Goal: Task Accomplishment & Management: Manage account settings

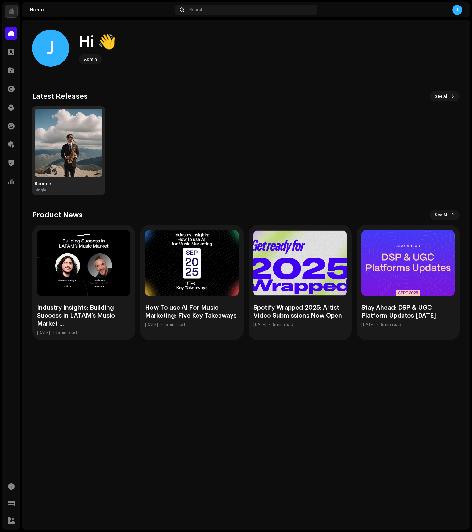
click at [44, 148] on img at bounding box center [69, 143] width 68 height 68
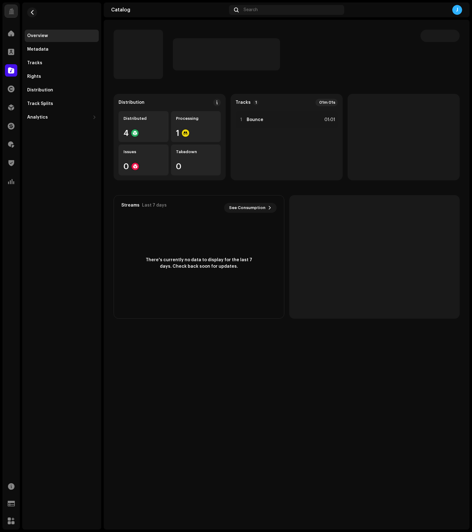
drag, startPoint x: 58, startPoint y: 173, endPoint x: 58, endPoint y: 169, distance: 4.1
click at [58, 173] on div "Overview Metadata Tracks Rights Distribution Track Splits Analytics Consumption…" at bounding box center [61, 265] width 79 height 527
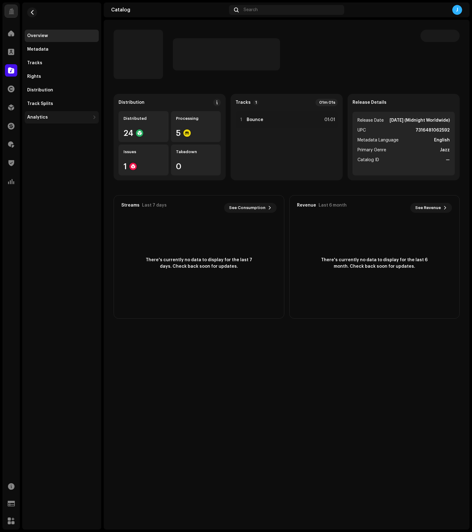
click at [41, 117] on div "Analytics" at bounding box center [37, 117] width 21 height 5
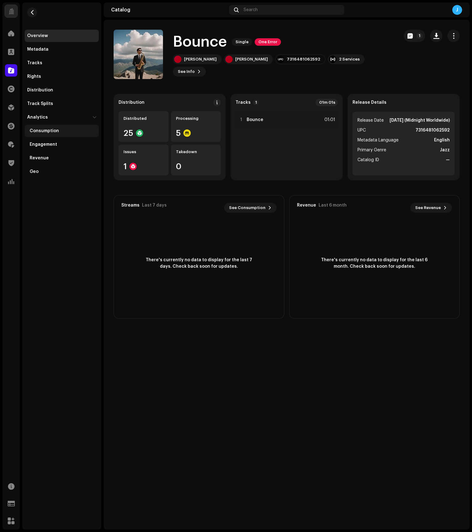
click at [55, 128] on div "Consumption" at bounding box center [62, 131] width 74 height 12
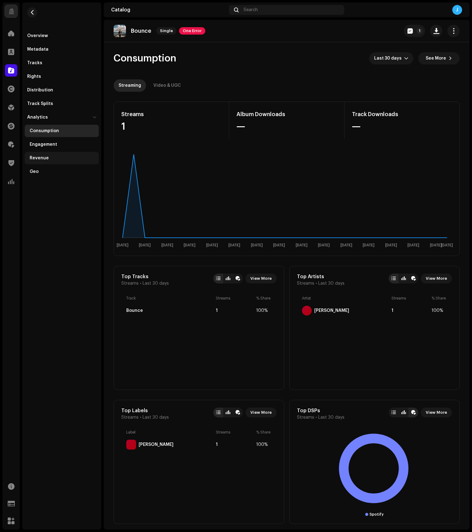
click at [45, 156] on div "Revenue" at bounding box center [39, 158] width 19 height 5
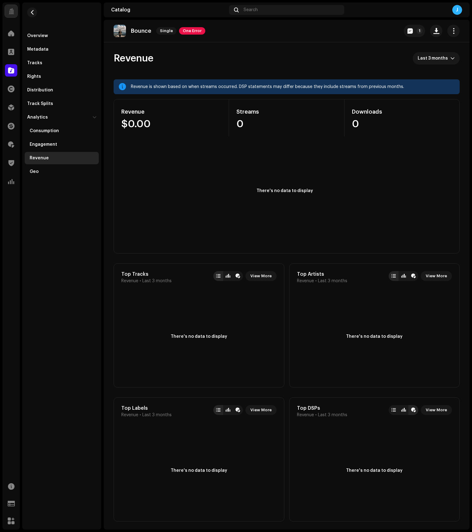
click at [213, 85] on div "Revenue is shown based on when streams occurred. DSP statements may differ beca…" at bounding box center [293, 86] width 324 height 7
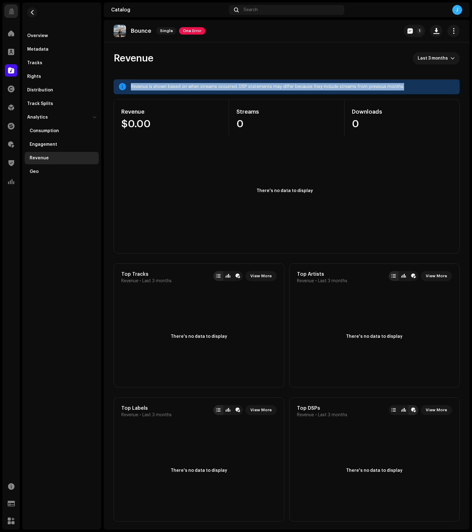
click at [213, 85] on div "Revenue is shown based on when streams occurred. DSP statements may differ beca…" at bounding box center [293, 86] width 324 height 7
click at [216, 85] on div "Revenue is shown based on when streams occurred. DSP statements may differ beca…" at bounding box center [293, 86] width 324 height 7
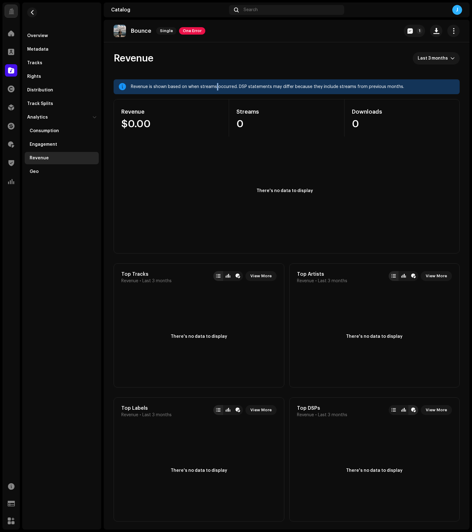
click at [216, 85] on div "Revenue is shown based on when streams occurred. DSP statements may differ beca…" at bounding box center [293, 86] width 324 height 7
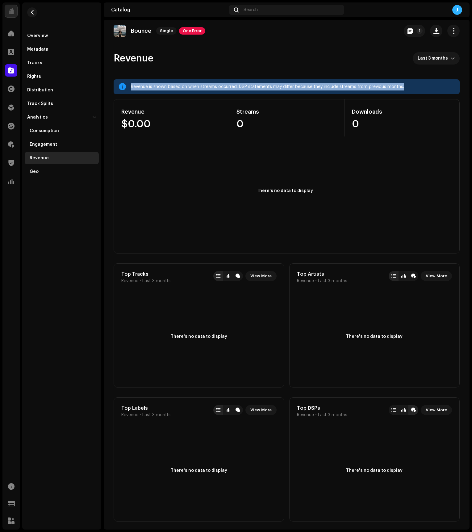
click at [216, 85] on div "Revenue is shown based on when streams occurred. DSP statements may differ beca…" at bounding box center [293, 86] width 324 height 7
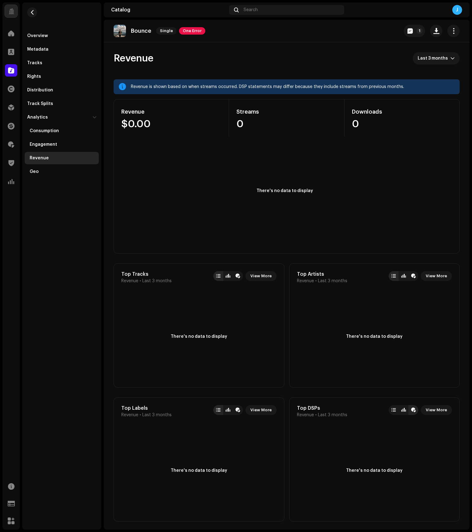
click at [217, 79] on re-o-revenue-dashboard-header "Revenue Last 3 months" at bounding box center [287, 60] width 346 height 37
click at [9, 86] on span at bounding box center [11, 88] width 7 height 5
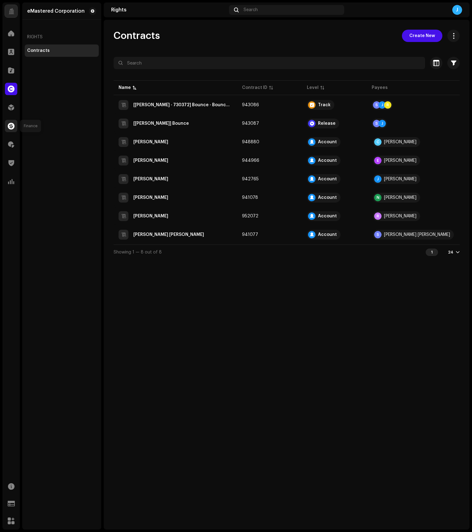
click at [12, 124] on span at bounding box center [11, 126] width 7 height 5
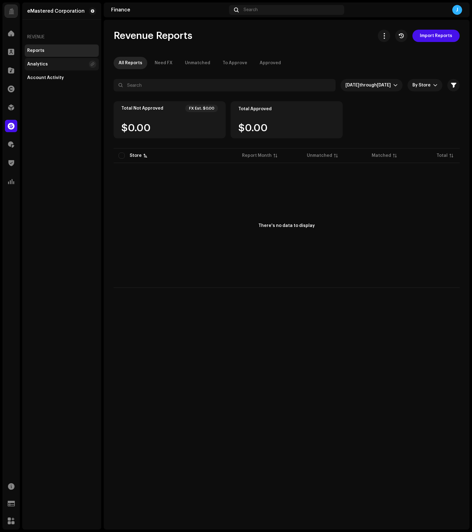
click at [51, 62] on div "Analytics" at bounding box center [56, 64] width 59 height 5
click at [51, 83] on div "Account Activity" at bounding box center [62, 78] width 74 height 12
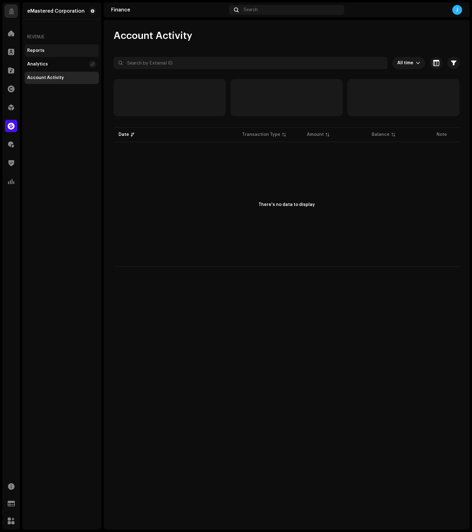
click at [42, 49] on div "Reports" at bounding box center [35, 50] width 17 height 5
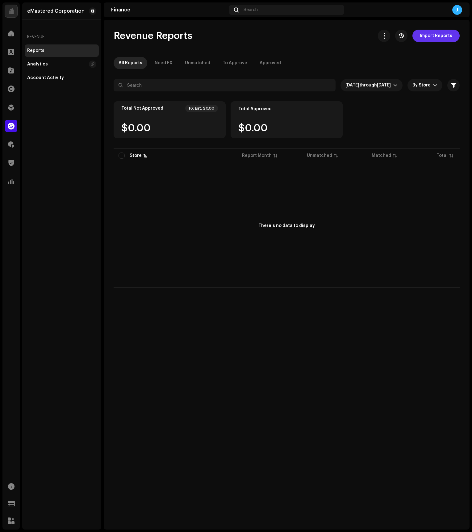
click at [450, 37] on span "Import Reports" at bounding box center [436, 36] width 32 height 12
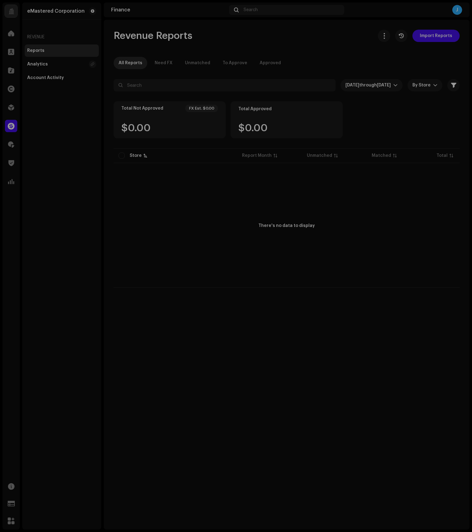
click at [383, 224] on div "Import Reports Add revenue reports for parsing of sale lines from each report b…" at bounding box center [236, 266] width 472 height 532
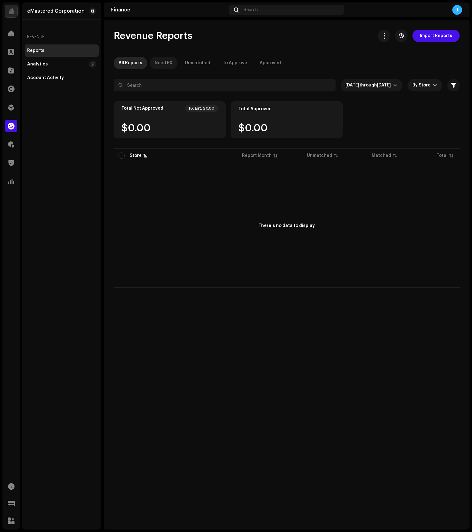
click at [159, 61] on div "Need FX" at bounding box center [164, 63] width 18 height 12
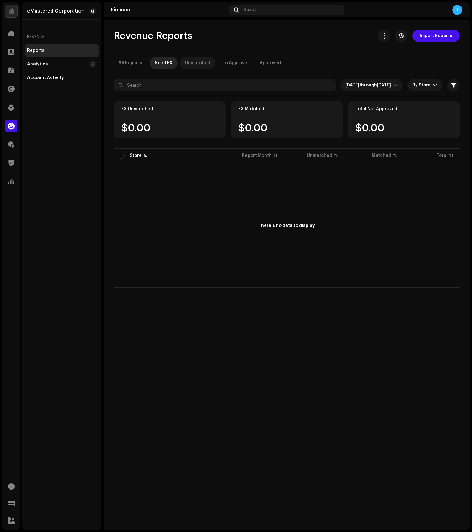
click at [193, 62] on div "Unmatched" at bounding box center [197, 63] width 25 height 12
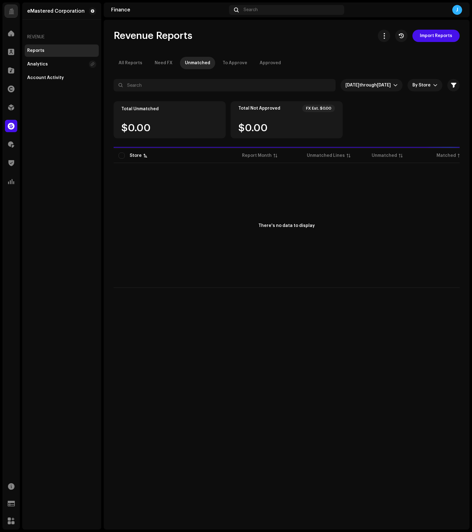
click at [219, 62] on p-tab "To Approve" at bounding box center [235, 63] width 35 height 12
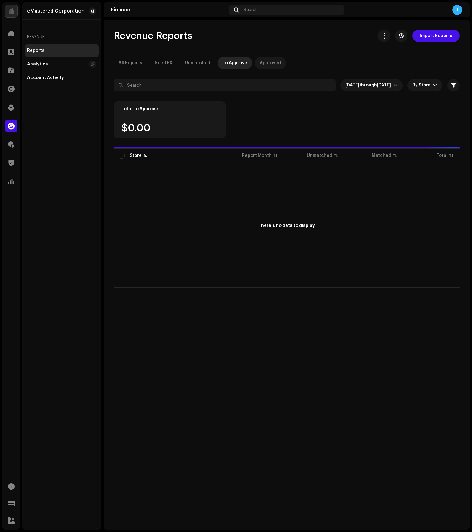
click at [262, 63] on div "Approved" at bounding box center [270, 63] width 21 height 12
click at [131, 61] on div "All Reports" at bounding box center [131, 63] width 24 height 12
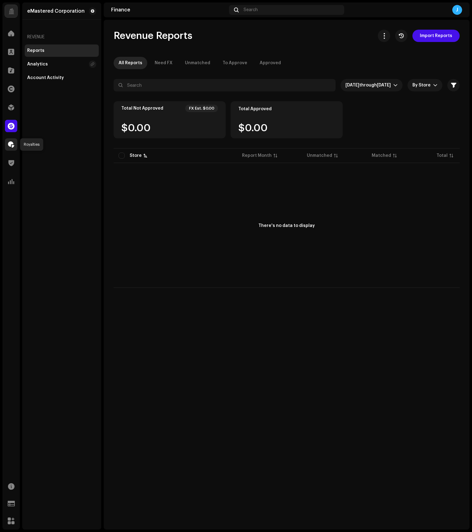
click at [10, 148] on div at bounding box center [11, 144] width 12 height 12
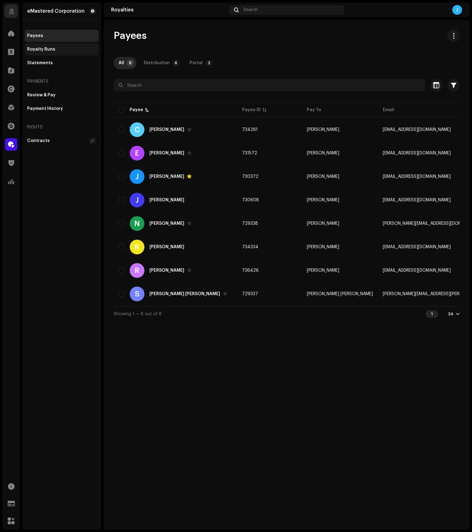
click at [44, 50] on div "Royalty Runs" at bounding box center [41, 49] width 28 height 5
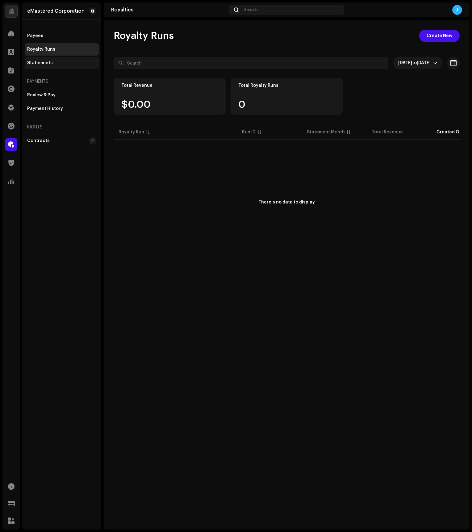
click at [45, 61] on div "Statements" at bounding box center [40, 63] width 26 height 5
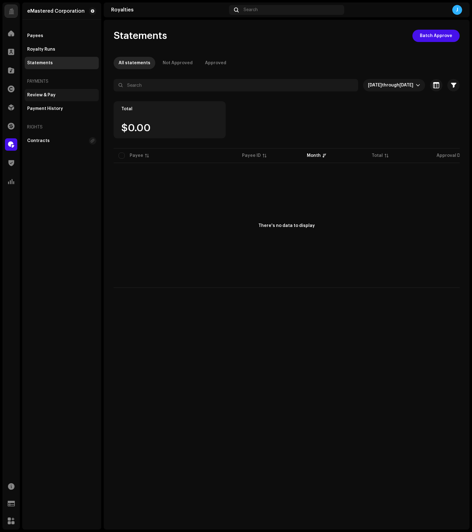
click at [44, 91] on div "Review & Pay" at bounding box center [62, 95] width 74 height 12
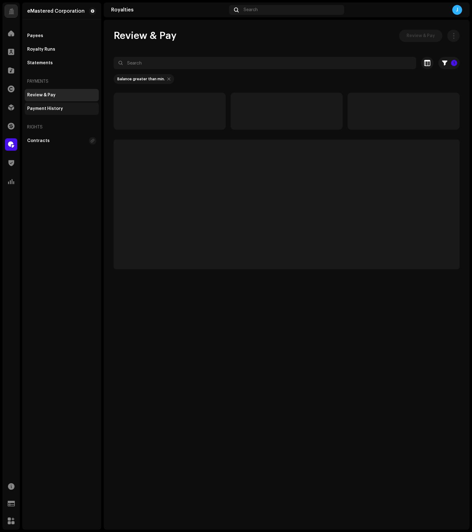
click at [43, 106] on div "Payment History" at bounding box center [62, 109] width 74 height 12
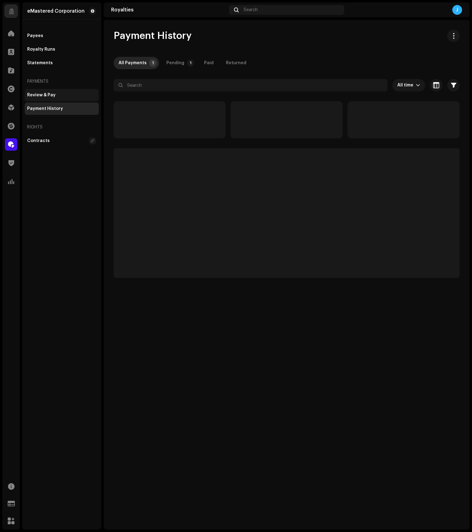
click at [44, 97] on div "Review & Pay" at bounding box center [41, 95] width 28 height 5
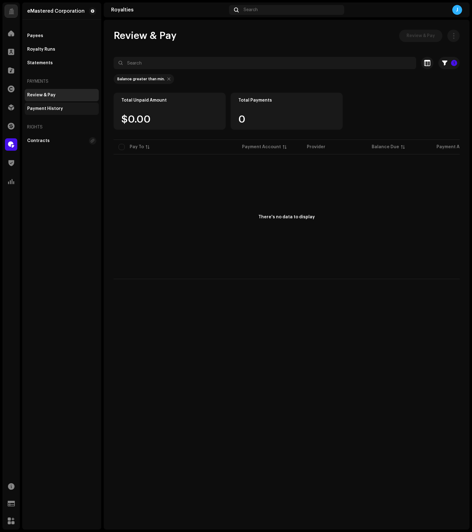
click at [43, 109] on div "Payment History" at bounding box center [45, 108] width 36 height 5
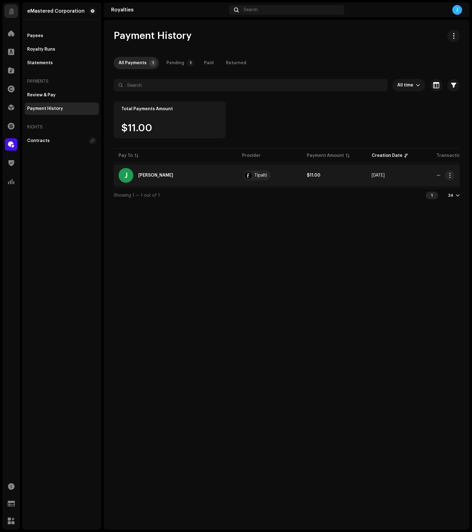
click at [156, 179] on div "J [PERSON_NAME]" at bounding box center [176, 175] width 114 height 15
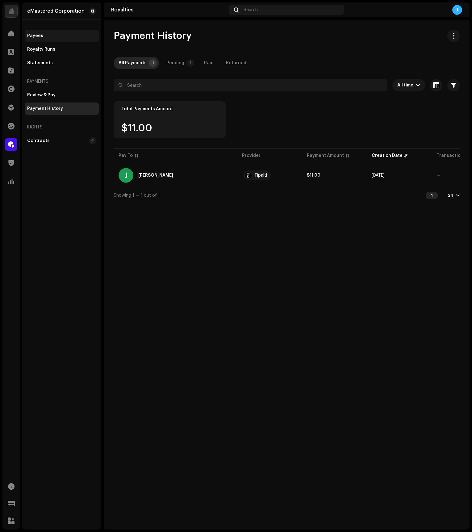
click at [60, 36] on div "Payees" at bounding box center [61, 35] width 69 height 5
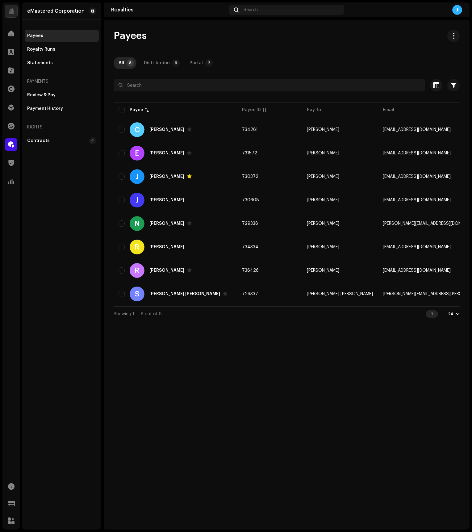
click at [80, 189] on div "eMastered Corporation Payees Royalty Runs Statements Payments Review & Pay Paym…" at bounding box center [61, 265] width 79 height 527
click at [48, 49] on div "Royalty Runs" at bounding box center [41, 49] width 28 height 5
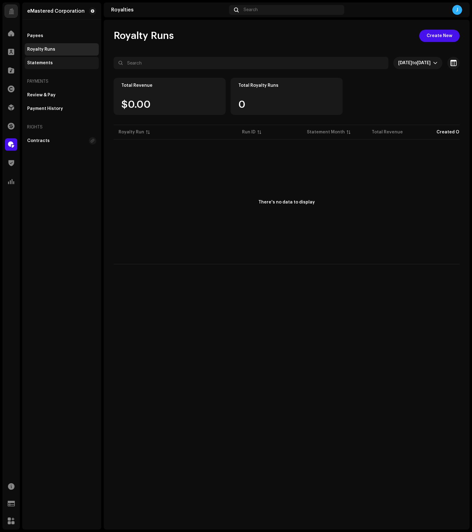
click at [40, 66] on div "Statements" at bounding box center [62, 63] width 74 height 12
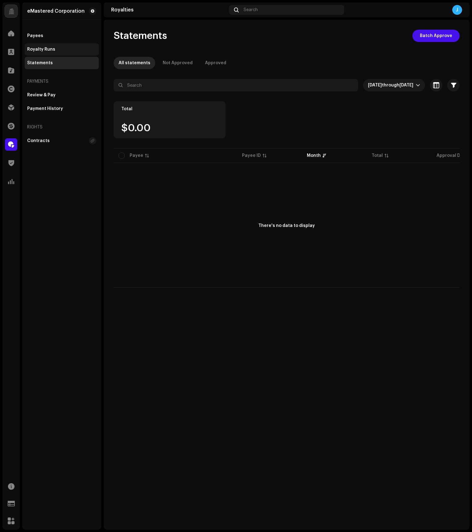
click at [39, 52] on div "Royalty Runs" at bounding box center [62, 49] width 74 height 12
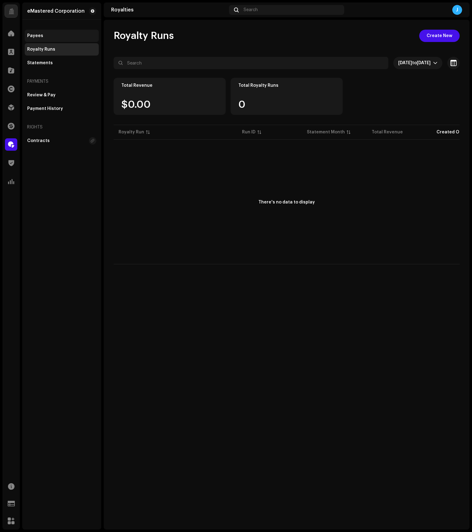
click at [36, 35] on div "Payees" at bounding box center [35, 35] width 16 height 5
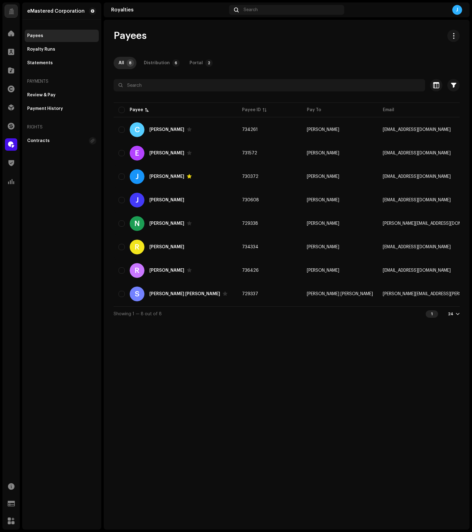
click at [35, 287] on div "eMastered Corporation Payees Royalty Runs Statements Payments Review & Pay Paym…" at bounding box center [61, 265] width 79 height 527
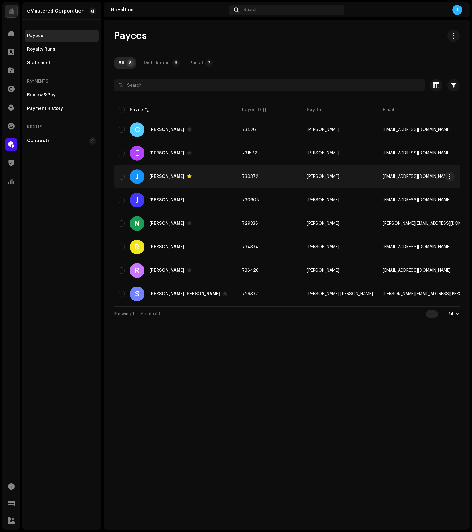
click at [203, 176] on div "J [PERSON_NAME]" at bounding box center [176, 176] width 114 height 15
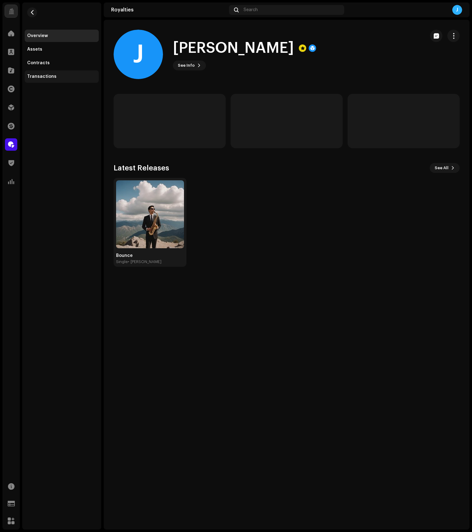
click at [54, 78] on div "Transactions" at bounding box center [61, 76] width 69 height 5
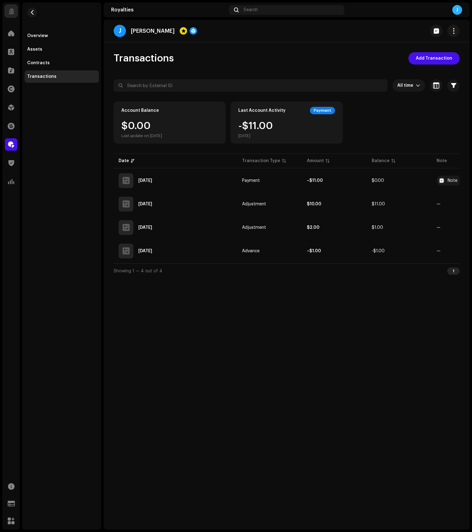
click at [61, 245] on div "Overview Assets Contracts Transactions" at bounding box center [61, 265] width 79 height 527
click at [29, 59] on div "Contracts" at bounding box center [62, 63] width 74 height 12
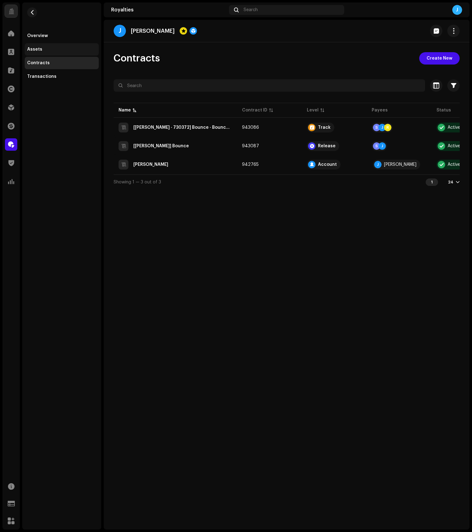
click at [36, 49] on div "Assets" at bounding box center [34, 49] width 15 height 5
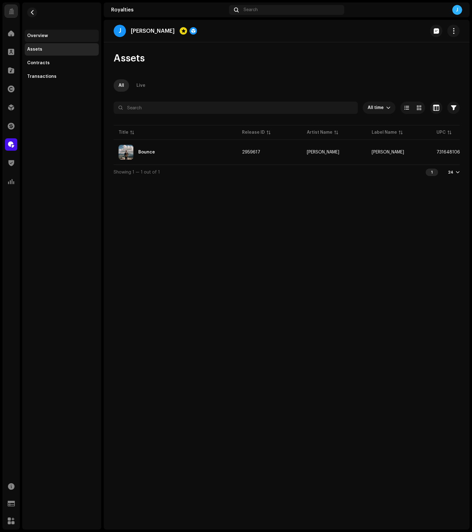
click at [38, 38] on div "Overview" at bounding box center [62, 36] width 74 height 12
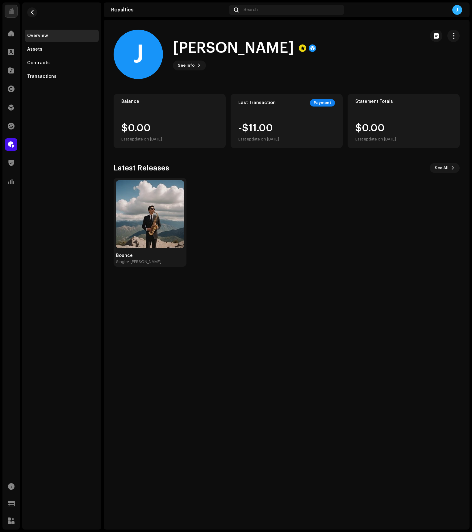
drag, startPoint x: 402, startPoint y: 52, endPoint x: 397, endPoint y: 52, distance: 5.3
click at [397, 52] on div "J [PERSON_NAME] See Info" at bounding box center [267, 54] width 307 height 49
drag, startPoint x: 173, startPoint y: 358, endPoint x: 5, endPoint y: 323, distance: 172.0
click at [173, 358] on div "J [PERSON_NAME] J [PERSON_NAME] See Info Balance $0.00 Last update on [DATE] La…" at bounding box center [287, 275] width 366 height 510
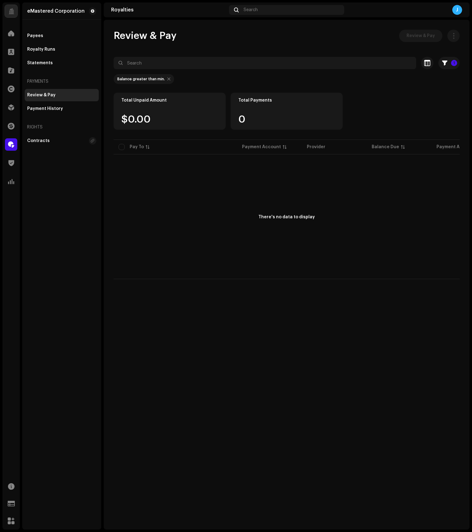
click at [41, 96] on div "Review & Pay" at bounding box center [41, 95] width 28 height 5
click at [42, 94] on div "Review & Pay" at bounding box center [41, 95] width 28 height 5
click at [43, 67] on div "Statements" at bounding box center [62, 63] width 74 height 12
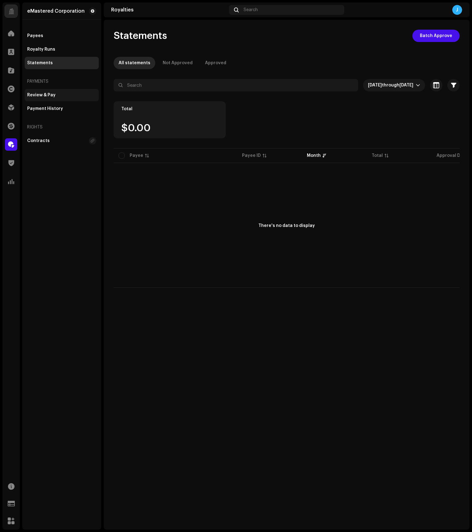
click at [47, 93] on div "Review & Pay" at bounding box center [41, 95] width 28 height 5
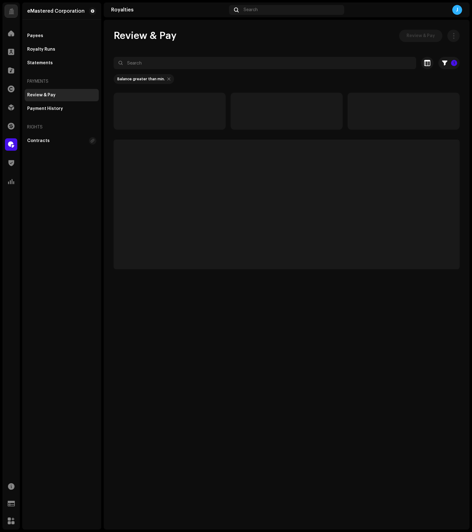
click at [239, 40] on div "Review & Pay Review & Pay" at bounding box center [287, 36] width 346 height 12
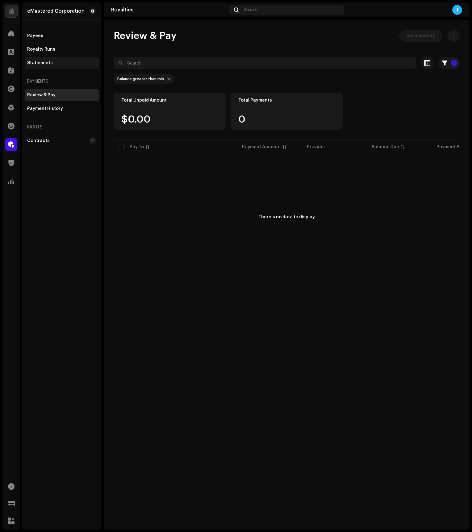
click at [45, 63] on div "Statements" at bounding box center [40, 63] width 26 height 5
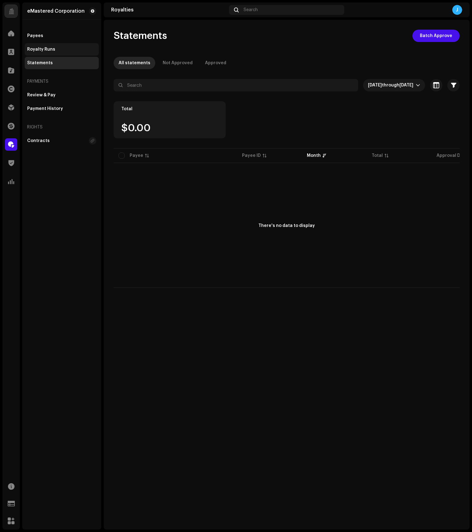
click at [46, 48] on div "Royalty Runs" at bounding box center [41, 49] width 28 height 5
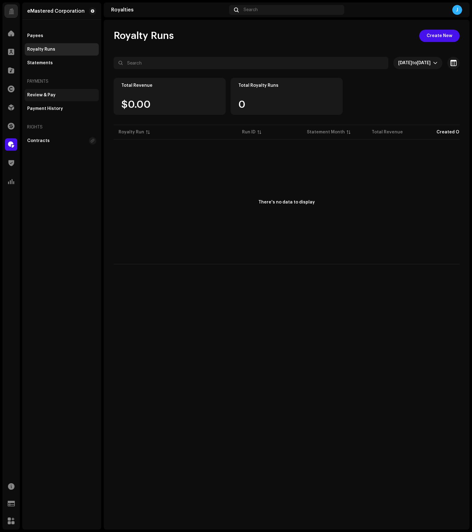
click at [50, 94] on div "Review & Pay" at bounding box center [41, 95] width 28 height 5
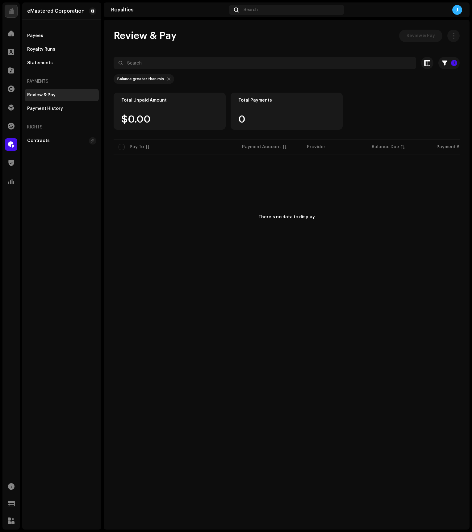
click at [175, 30] on span "Review & Pay" at bounding box center [145, 36] width 63 height 12
click at [447, 64] on span "button" at bounding box center [444, 63] width 5 height 5
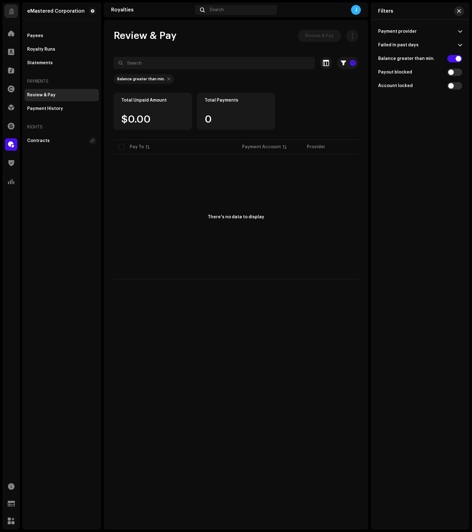
click at [458, 10] on span "button" at bounding box center [459, 11] width 4 height 5
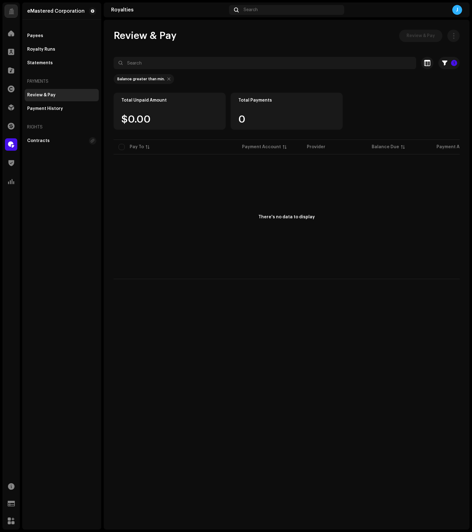
click at [167, 79] on div at bounding box center [168, 79] width 3 height 5
checkbox input "false"
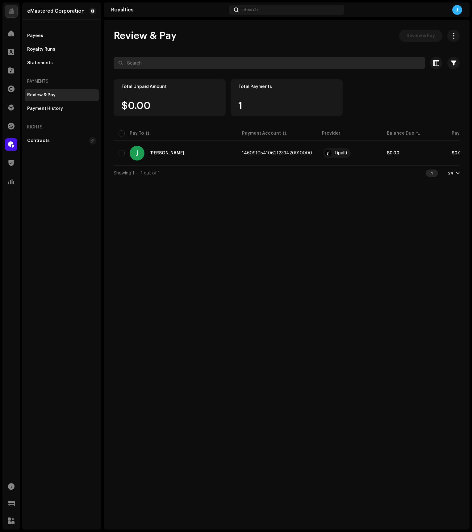
click at [165, 60] on input "text" at bounding box center [270, 63] width 312 height 12
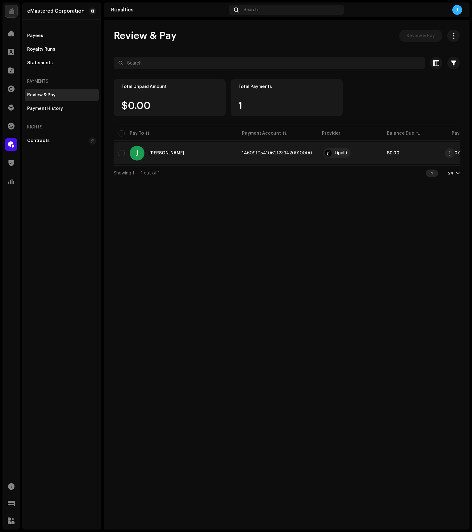
click at [158, 155] on div "[PERSON_NAME]" at bounding box center [166, 153] width 35 height 4
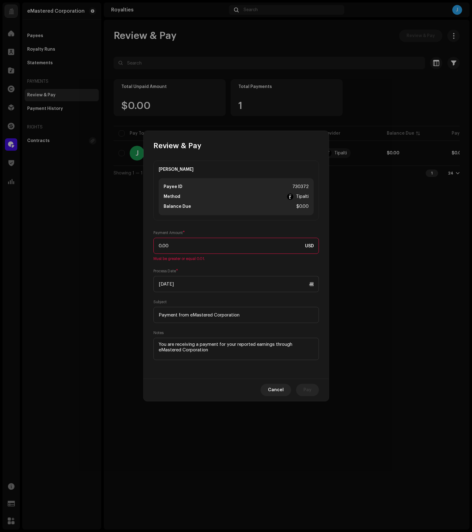
click at [301, 185] on div "730372" at bounding box center [300, 186] width 16 height 7
copy div "730372"
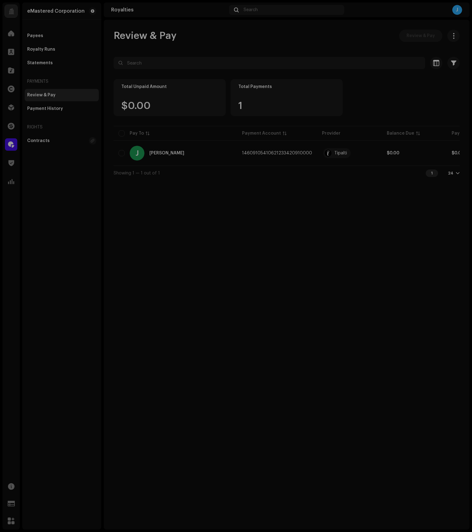
click at [350, 204] on div "Review & Pay John Gile Payee ID 730372 Method Tipalti Balance Due $0.00 Payment…" at bounding box center [236, 266] width 472 height 532
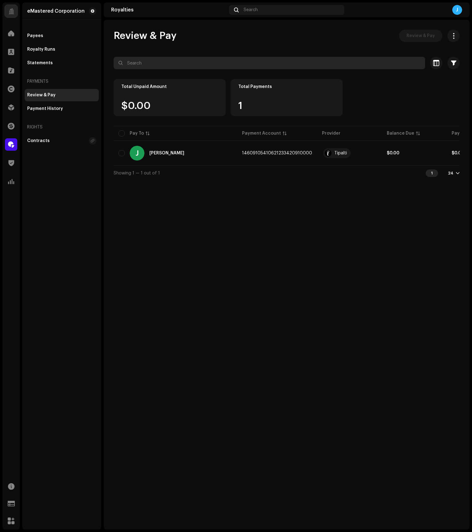
click at [151, 61] on input "text" at bounding box center [270, 63] width 312 height 12
paste input "730372"
type input "730372"
